Goal: Task Accomplishment & Management: Manage account settings

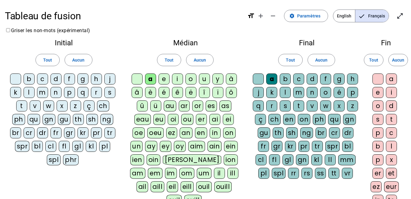
click at [386, 84] on div "a" at bounding box center [391, 78] width 11 height 11
click at [35, 98] on div "l" at bounding box center [29, 92] width 11 height 11
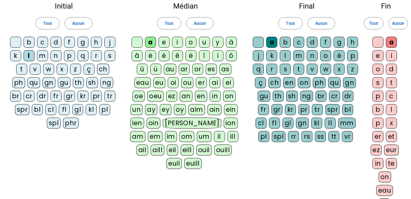
scroll to position [31, 0]
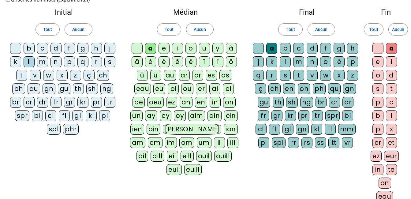
click at [167, 54] on div "e" at bounding box center [163, 48] width 11 height 11
click at [382, 67] on div "e" at bounding box center [377, 61] width 11 height 11
click at [379, 67] on div "e" at bounding box center [377, 61] width 11 height 11
click at [27, 81] on div "t" at bounding box center [21, 75] width 11 height 11
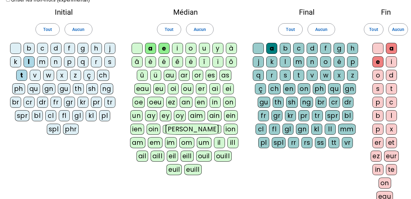
click at [293, 81] on div "t" at bounding box center [298, 75] width 11 height 11
click at [210, 54] on div "u" at bounding box center [204, 48] width 11 height 11
click at [61, 54] on div "d" at bounding box center [55, 48] width 11 height 11
click at [318, 54] on div "d" at bounding box center [312, 48] width 11 height 11
click at [48, 67] on div "m" at bounding box center [42, 61] width 11 height 11
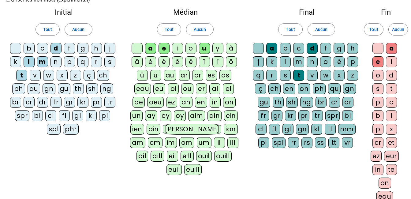
click at [304, 67] on div "m" at bounding box center [298, 61] width 11 height 11
click at [182, 54] on div "i" at bounding box center [177, 48] width 11 height 11
click at [386, 67] on div "i" at bounding box center [391, 61] width 11 height 11
click at [104, 54] on div "j" at bounding box center [109, 48] width 11 height 11
click at [264, 67] on div "j" at bounding box center [258, 61] width 11 height 11
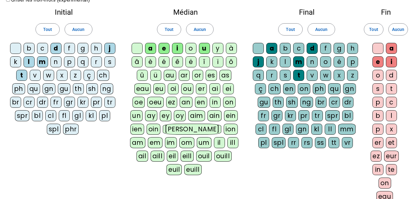
click at [196, 54] on div "o" at bounding box center [190, 48] width 11 height 11
click at [383, 81] on div "o" at bounding box center [377, 75] width 11 height 11
click at [48, 54] on div "c" at bounding box center [42, 48] width 11 height 11
click at [304, 54] on div "c" at bounding box center [298, 48] width 11 height 11
click at [223, 54] on div "y" at bounding box center [217, 48] width 11 height 11
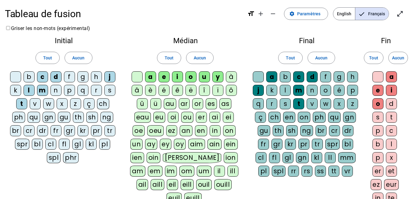
scroll to position [0, 0]
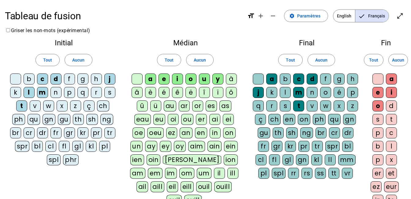
click at [104, 98] on div "s" at bounding box center [109, 92] width 11 height 11
click at [91, 98] on div "r" at bounding box center [96, 92] width 11 height 11
click at [61, 98] on div "n" at bounding box center [55, 92] width 11 height 11
click at [35, 84] on div "b" at bounding box center [29, 78] width 11 height 11
click at [41, 111] on div "v" at bounding box center [35, 105] width 11 height 11
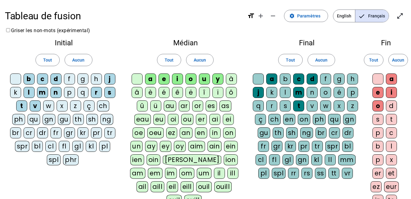
click at [75, 84] on div "f" at bounding box center [69, 78] width 11 height 11
click at [64, 98] on div "p" at bounding box center [69, 92] width 11 height 11
click at [347, 98] on div "p" at bounding box center [352, 92] width 11 height 11
click at [331, 84] on div "f" at bounding box center [325, 78] width 11 height 11
click at [291, 84] on div "b" at bounding box center [285, 78] width 11 height 11
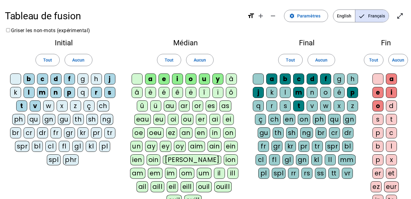
click at [21, 98] on div "k" at bounding box center [15, 92] width 11 height 11
click at [277, 98] on div "k" at bounding box center [271, 92] width 11 height 11
click at [88, 84] on div "g" at bounding box center [82, 78] width 11 height 11
click at [333, 84] on div "g" at bounding box center [338, 78] width 11 height 11
click at [91, 84] on div "h" at bounding box center [96, 78] width 11 height 11
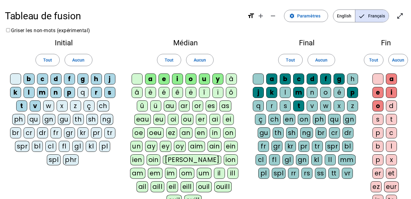
click at [347, 84] on div "h" at bounding box center [352, 78] width 11 height 11
click at [43, 111] on div "w" at bounding box center [48, 105] width 11 height 11
click at [320, 111] on div "w" at bounding box center [325, 105] width 11 height 11
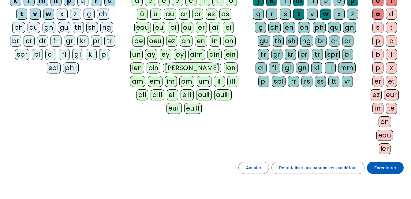
scroll to position [61, 0]
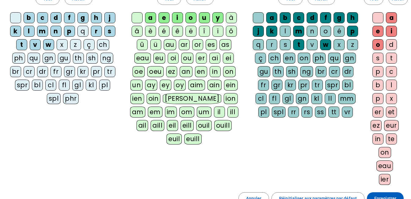
click at [70, 50] on div "z" at bounding box center [75, 44] width 11 height 11
click at [347, 50] on div "z" at bounding box center [352, 44] width 11 height 11
click at [277, 50] on div "r" at bounding box center [271, 44] width 11 height 11
click at [307, 37] on div "n" at bounding box center [312, 31] width 11 height 11
click at [320, 37] on div "o" at bounding box center [325, 31] width 11 height 11
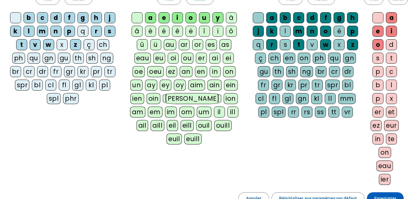
click at [57, 50] on div "x" at bounding box center [62, 44] width 11 height 11
click at [333, 50] on div "x" at bounding box center [338, 44] width 11 height 11
click at [291, 37] on div "l" at bounding box center [285, 31] width 11 height 11
click at [77, 37] on div "q" at bounding box center [82, 31] width 11 height 11
click at [264, 50] on div "q" at bounding box center [258, 44] width 11 height 11
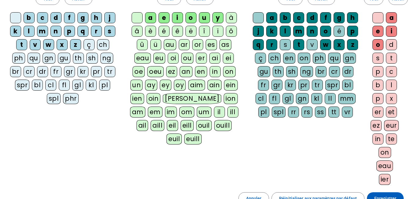
click at [280, 50] on div "s" at bounding box center [285, 44] width 11 height 11
click at [307, 50] on div "v" at bounding box center [312, 44] width 11 height 11
click at [169, 37] on div "é" at bounding box center [163, 31] width 11 height 11
click at [333, 37] on div "é" at bounding box center [338, 31] width 11 height 11
click at [386, 50] on div "d" at bounding box center [391, 44] width 11 height 11
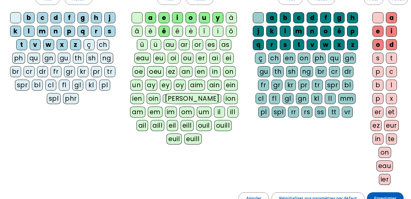
click at [382, 64] on div "s" at bounding box center [377, 58] width 11 height 11
click at [386, 64] on div "t" at bounding box center [391, 58] width 11 height 11
drag, startPoint x: 384, startPoint y: 157, endPoint x: 384, endPoint y: 166, distance: 8.9
click at [383, 77] on div "p" at bounding box center [377, 71] width 11 height 11
click at [386, 77] on div "c" at bounding box center [391, 71] width 11 height 11
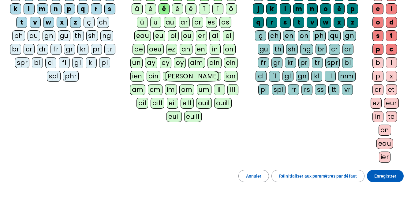
scroll to position [122, 0]
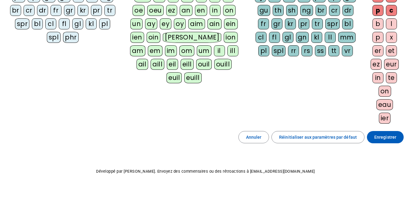
click at [378, 29] on div "b" at bounding box center [377, 23] width 11 height 11
click at [386, 29] on div "l" at bounding box center [391, 23] width 11 height 11
click at [383, 43] on div "p" at bounding box center [377, 37] width 11 height 11
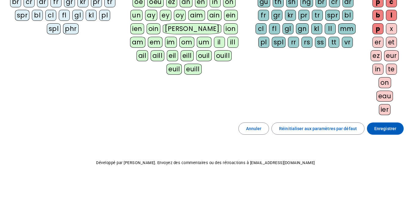
scroll to position [184, 0]
click at [386, 34] on div "x" at bounding box center [391, 28] width 11 height 11
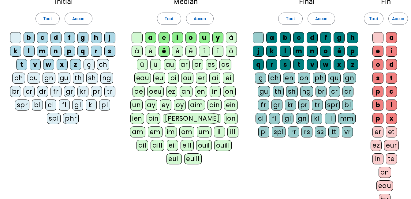
scroll to position [0, 0]
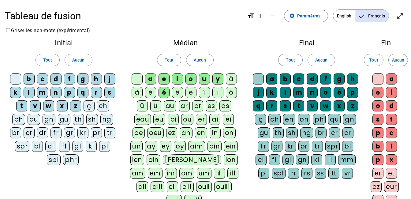
click at [226, 84] on div "à" at bounding box center [231, 78] width 11 height 11
click at [143, 98] on div "â" at bounding box center [137, 92] width 11 height 11
click at [156, 98] on div "è" at bounding box center [150, 92] width 11 height 11
click at [183, 98] on div "ê" at bounding box center [177, 92] width 11 height 11
click at [176, 111] on div "au" at bounding box center [170, 105] width 13 height 11
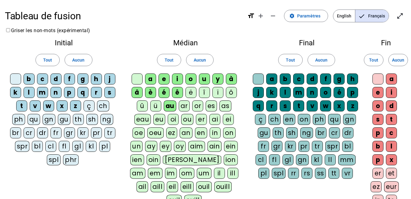
click at [151, 125] on div "eau" at bounding box center [142, 119] width 17 height 11
click at [181, 125] on div "ou" at bounding box center [187, 119] width 12 height 11
click at [165, 125] on div "eu" at bounding box center [159, 119] width 12 height 11
click at [210, 125] on div "ai" at bounding box center [215, 119] width 11 height 11
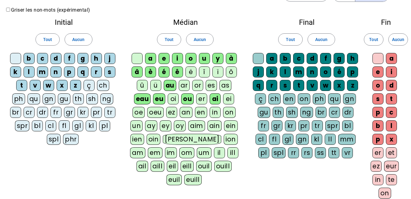
scroll to position [31, 0]
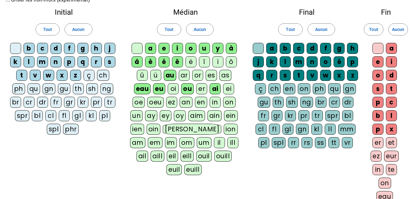
click at [223, 94] on div "ei" at bounding box center [228, 88] width 11 height 11
click at [196, 94] on div "er" at bounding box center [201, 88] width 11 height 11
click at [179, 94] on div "oi" at bounding box center [173, 88] width 11 height 11
click at [166, 108] on div "ez" at bounding box center [171, 102] width 11 height 11
click at [279, 94] on div "ch" at bounding box center [274, 88] width 12 height 11
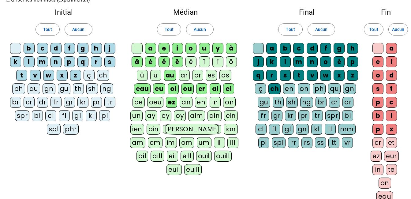
click at [313, 108] on div "ng" at bounding box center [306, 102] width 13 height 11
click at [343, 94] on div "gn" at bounding box center [349, 88] width 13 height 11
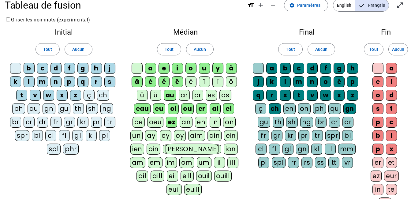
scroll to position [0, 0]
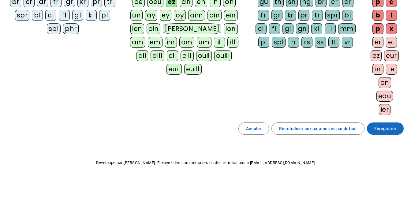
click at [374, 125] on span "Enregistrer" at bounding box center [385, 128] width 22 height 7
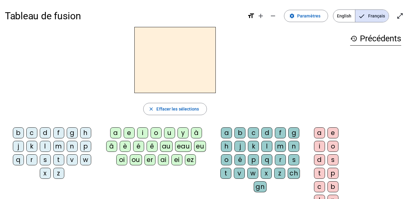
click at [353, 109] on div "history Précédents" at bounding box center [375, 120] width 61 height 187
click at [284, 15] on span at bounding box center [305, 16] width 43 height 15
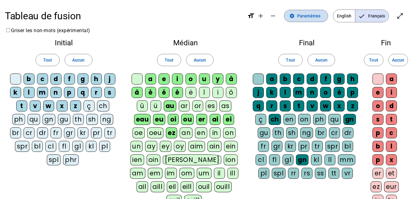
click at [284, 15] on span at bounding box center [305, 16] width 43 height 15
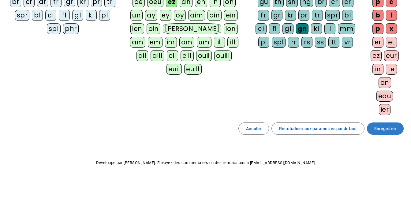
click at [374, 125] on span "Enregistrer" at bounding box center [385, 128] width 22 height 7
